Goal: Check status: Check status

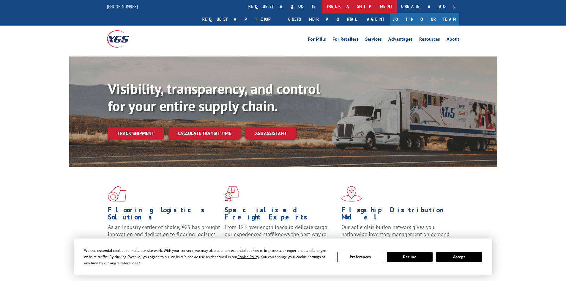
click at [322, 8] on link "track a shipment" at bounding box center [359, 6] width 75 height 13
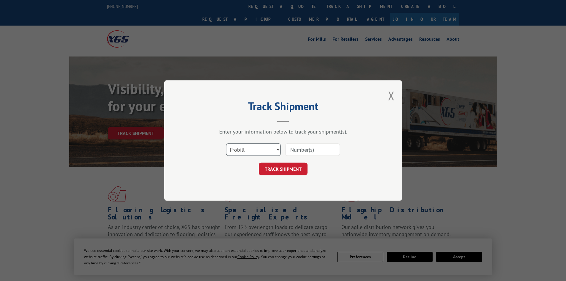
click at [250, 152] on select "Select category... Probill BOL PO" at bounding box center [253, 149] width 55 height 12
select select "bol"
click at [226, 143] on select "Select category... Probill BOL PO" at bounding box center [253, 149] width 55 height 12
click at [294, 152] on input at bounding box center [312, 149] width 55 height 12
paste input "5228494"
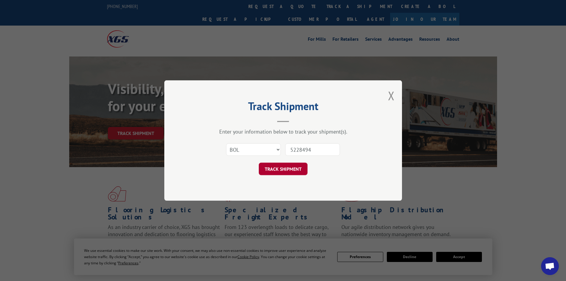
type input "5228494"
click at [284, 169] on button "TRACK SHIPMENT" at bounding box center [283, 169] width 49 height 12
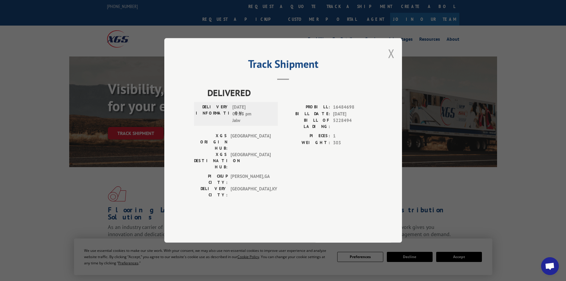
click at [388, 61] on button "Close modal" at bounding box center [391, 53] width 7 height 16
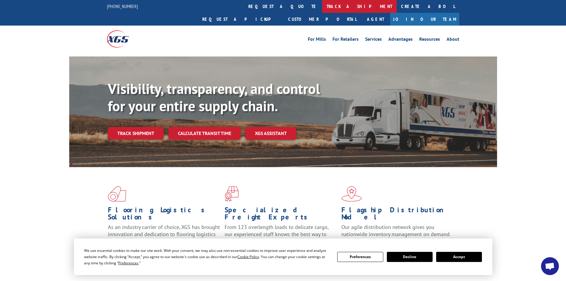
click at [322, 8] on link "track a shipment" at bounding box center [359, 6] width 75 height 13
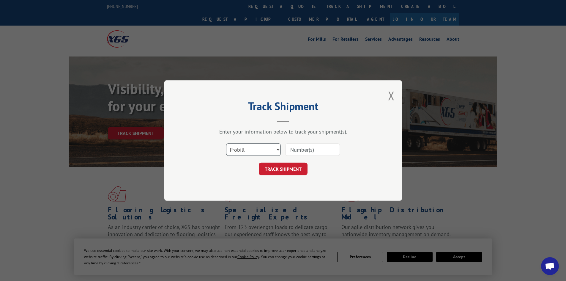
click at [245, 151] on select "Select category... Probill BOL PO" at bounding box center [253, 149] width 55 height 12
select select "bol"
click at [226, 143] on select "Select category... Probill BOL PO" at bounding box center [253, 149] width 55 height 12
click at [312, 150] on input at bounding box center [312, 149] width 55 height 12
paste input "5228494"
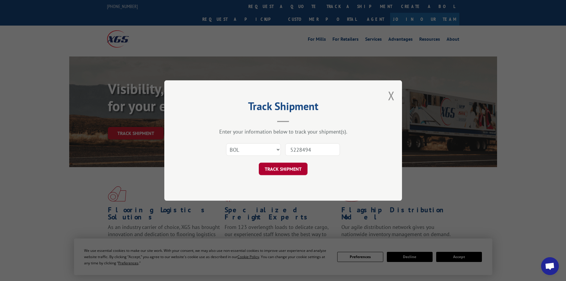
type input "5228494"
click at [293, 169] on button "TRACK SHIPMENT" at bounding box center [283, 169] width 49 height 12
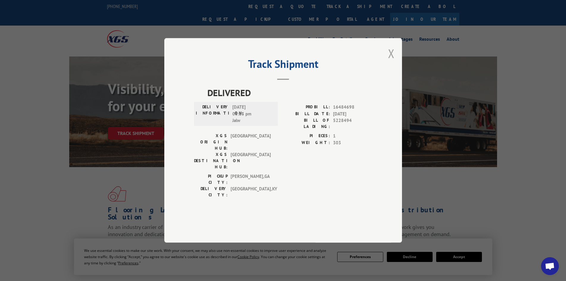
click at [393, 61] on button "Close modal" at bounding box center [391, 53] width 7 height 16
